Goal: Task Accomplishment & Management: Use online tool/utility

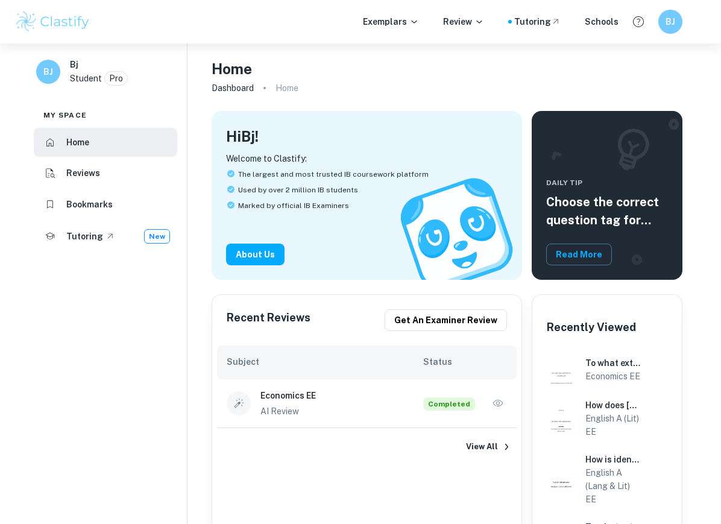
click at [507, 329] on link "Get an examiner review" at bounding box center [446, 320] width 122 height 22
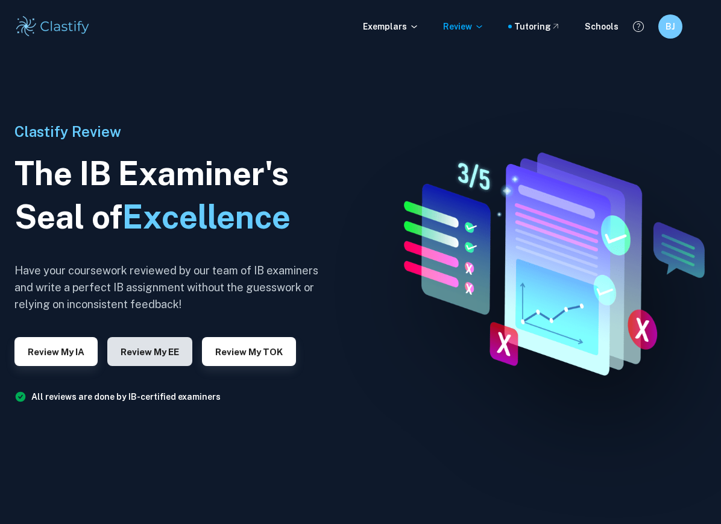
click at [160, 366] on button "Review my EE" at bounding box center [149, 351] width 85 height 29
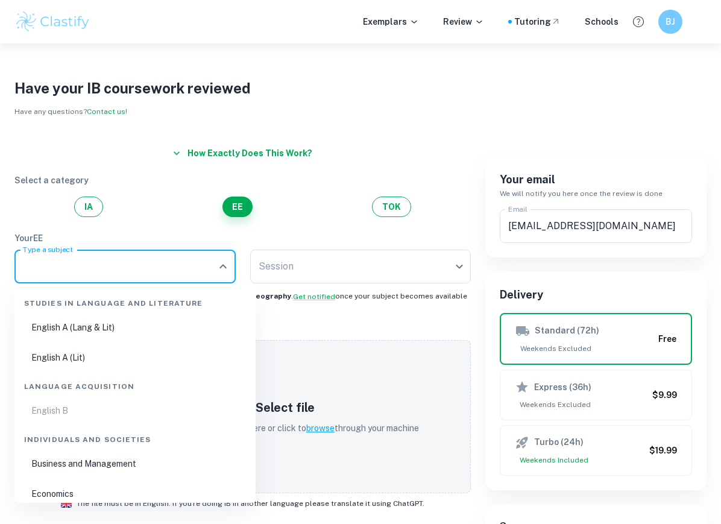
click at [195, 266] on input "Type a subject" at bounding box center [116, 266] width 192 height 23
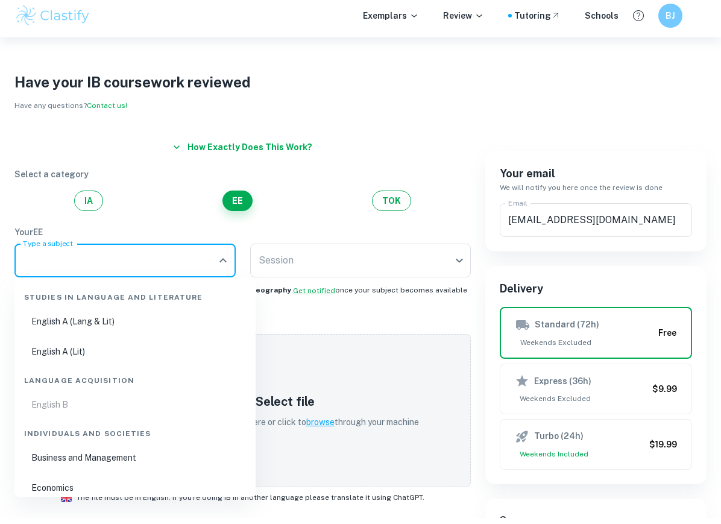
click at [385, 142] on div "How exactly does this work?" at bounding box center [242, 153] width 456 height 22
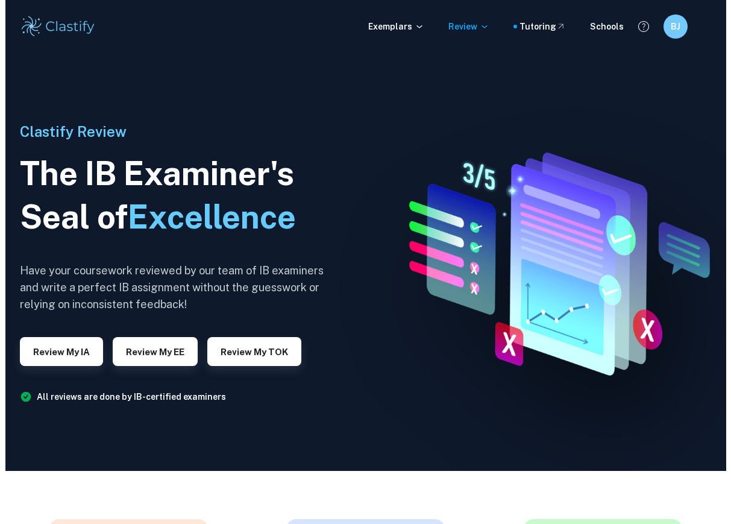
scroll to position [52, 0]
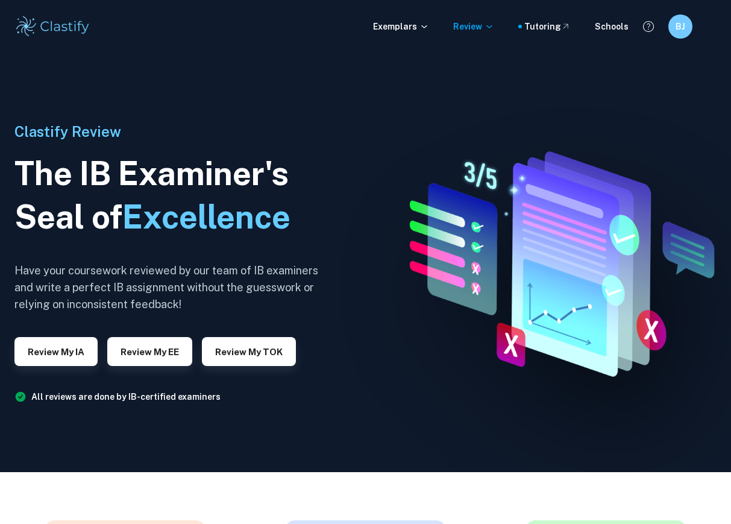
click at [491, 33] on div "Exemplars Review Tutoring Schools BJ" at bounding box center [365, 26] width 731 height 24
click at [487, 24] on p "Review" at bounding box center [473, 26] width 41 height 13
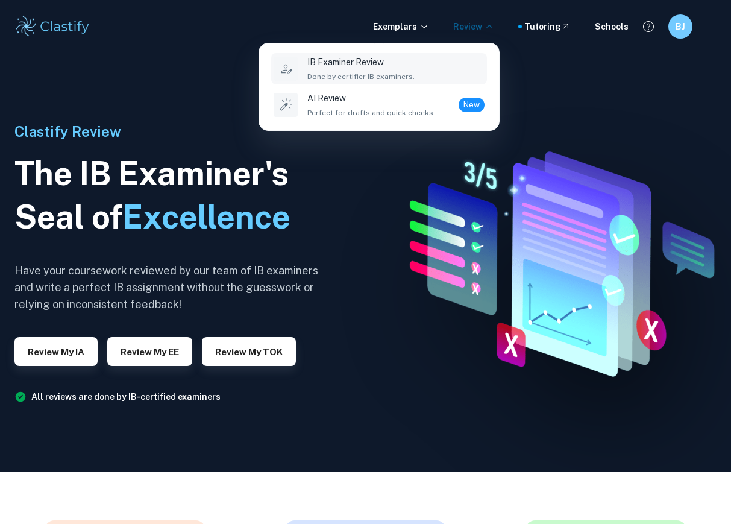
click at [451, 124] on ul "IB Examiner Review Done by certifier IB examiners. AI Review Perfect for drafts…" at bounding box center [379, 86] width 240 height 87
drag, startPoint x: 335, startPoint y: 101, endPoint x: 335, endPoint y: 153, distance: 51.8
click at [335, 101] on p "AI Review" at bounding box center [371, 98] width 128 height 13
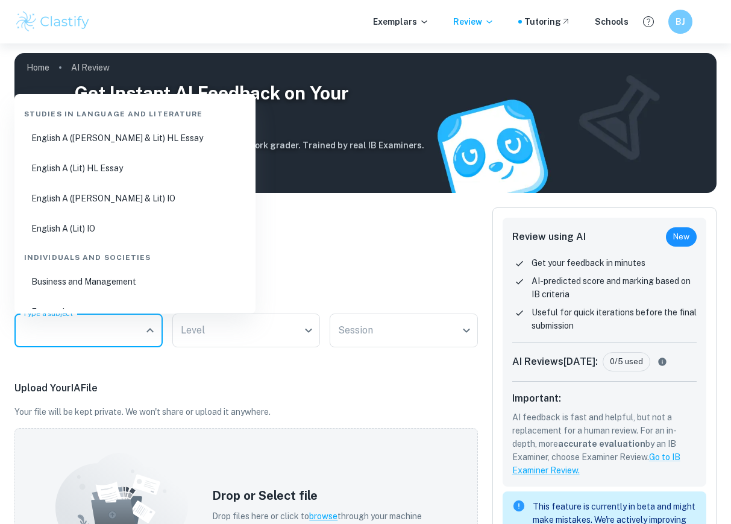
drag, startPoint x: 122, startPoint y: 326, endPoint x: 124, endPoint y: 278, distance: 47.6
click at [122, 319] on input "Type a subject" at bounding box center [79, 330] width 119 height 23
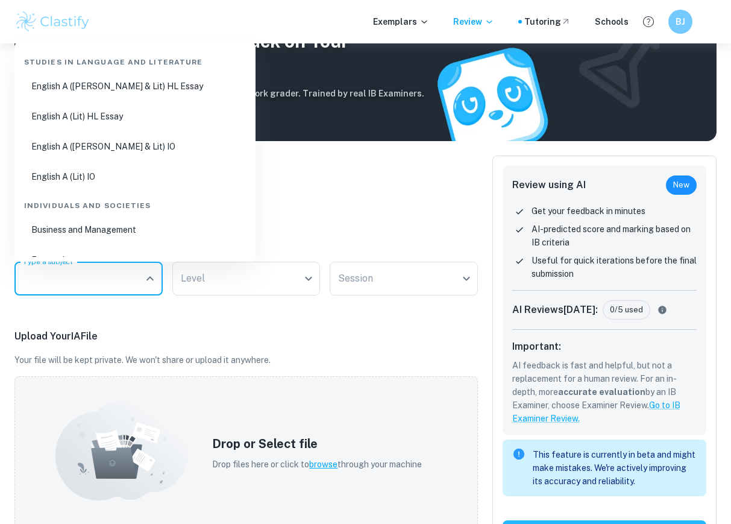
click at [77, 246] on li "Economics" at bounding box center [134, 260] width 231 height 28
type input "Economics"
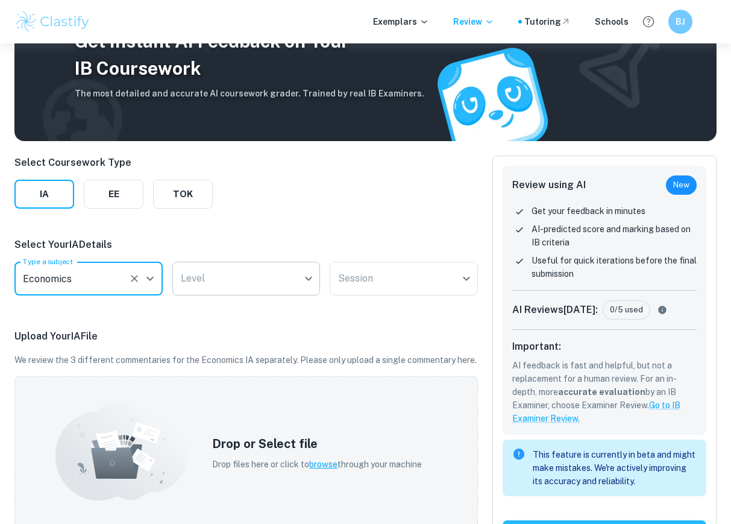
click at [231, 282] on body "We value your privacy We use cookies to enhance your browsing experience, serve…" at bounding box center [365, 254] width 731 height 524
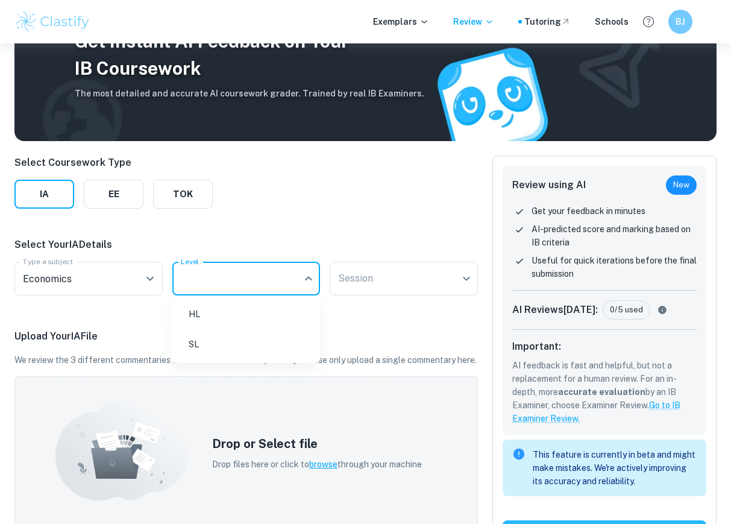
click at [215, 343] on li "SL" at bounding box center [246, 344] width 139 height 28
type input "SL"
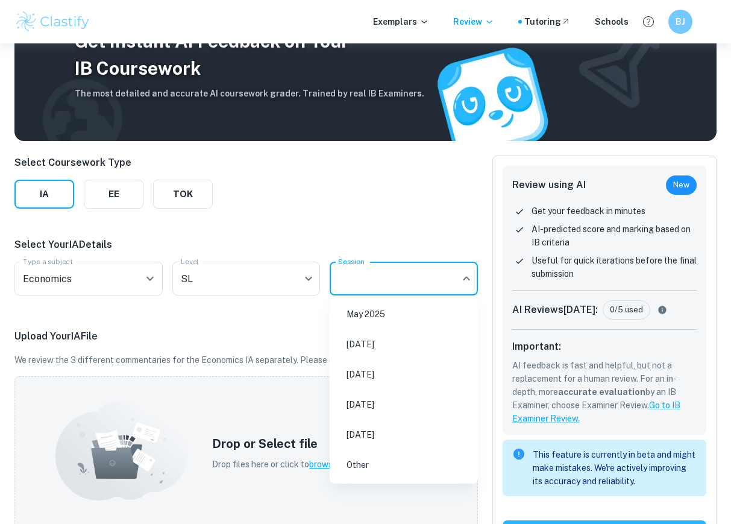
click at [355, 280] on body "We value your privacy We use cookies to enhance your browsing experience, serve…" at bounding box center [365, 254] width 731 height 524
click at [371, 321] on li "May 2025" at bounding box center [404, 314] width 139 height 28
type input "M25"
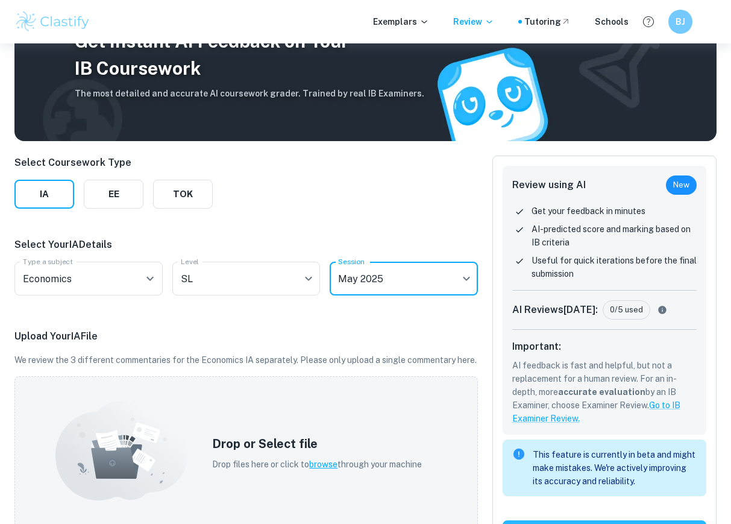
scroll to position [146, 0]
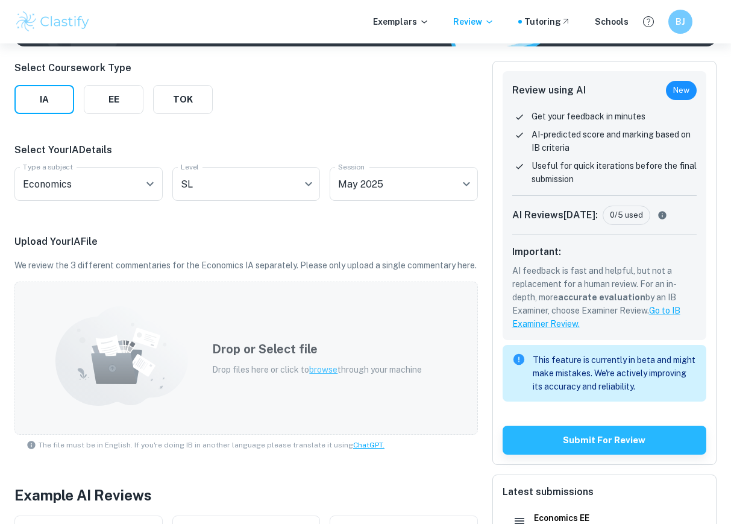
click at [301, 391] on div "Drop or Select file Drop files here or click to browse through your machine" at bounding box center [317, 358] width 239 height 65
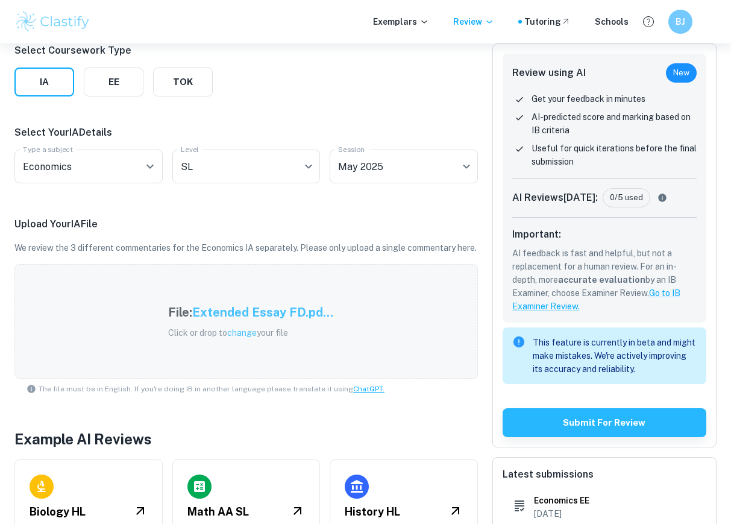
scroll to position [221, 0]
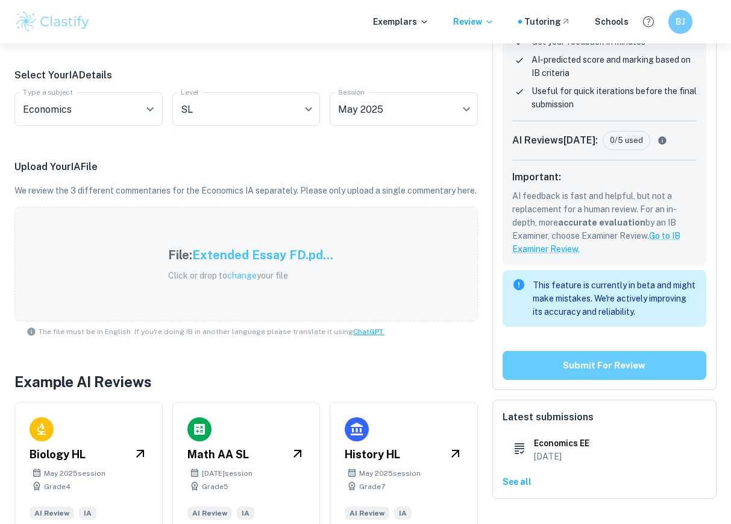
click at [611, 371] on button "Submit for review" at bounding box center [605, 365] width 204 height 29
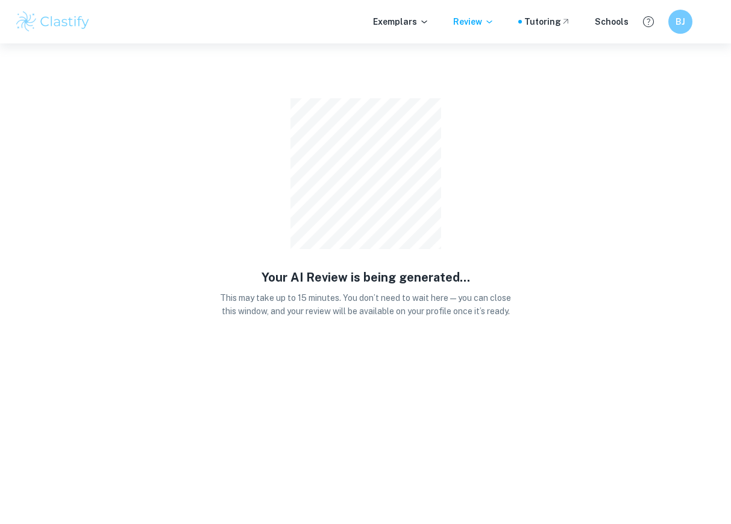
scroll to position [0, 0]
